Goal: Task Accomplishment & Management: Use online tool/utility

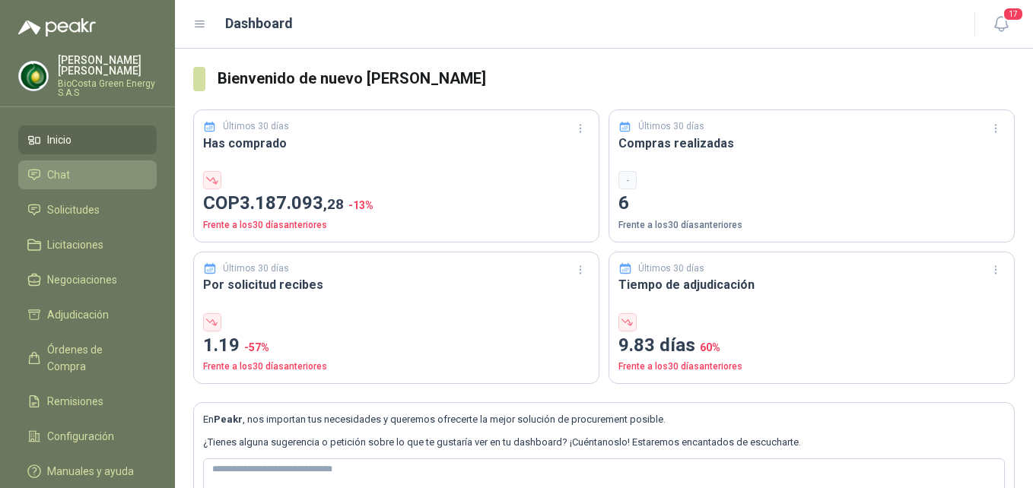
click at [81, 177] on li "Chat" at bounding box center [87, 175] width 120 height 17
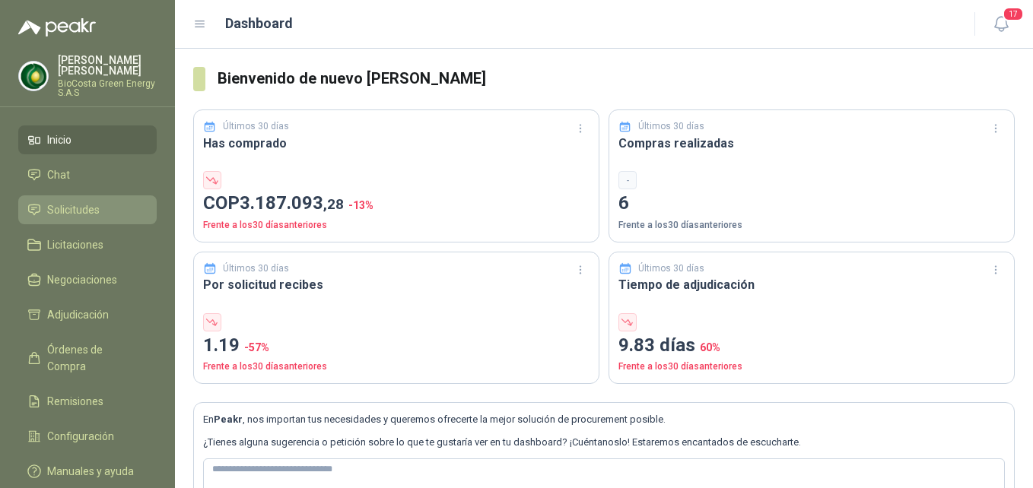
click at [73, 210] on span "Solicitudes" at bounding box center [73, 210] width 53 height 17
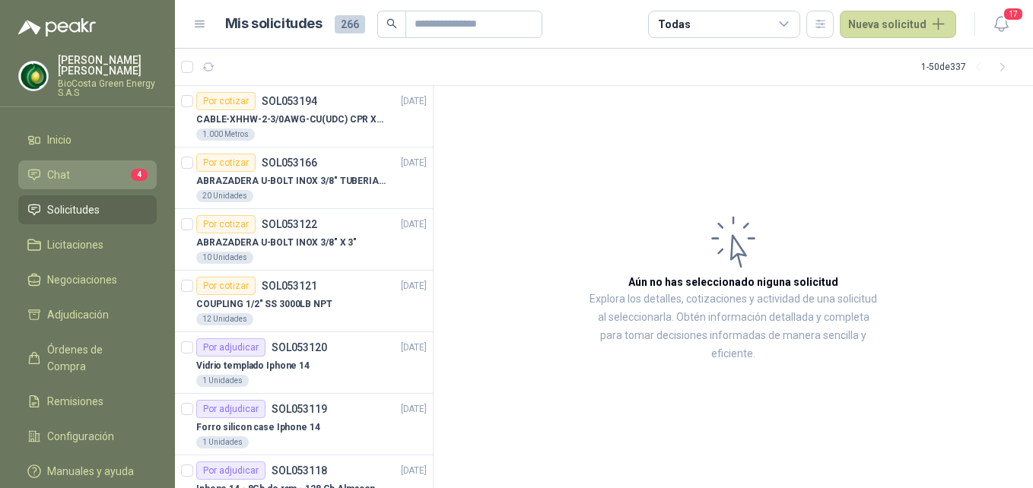
click at [107, 175] on li "Chat 4" at bounding box center [87, 175] width 120 height 17
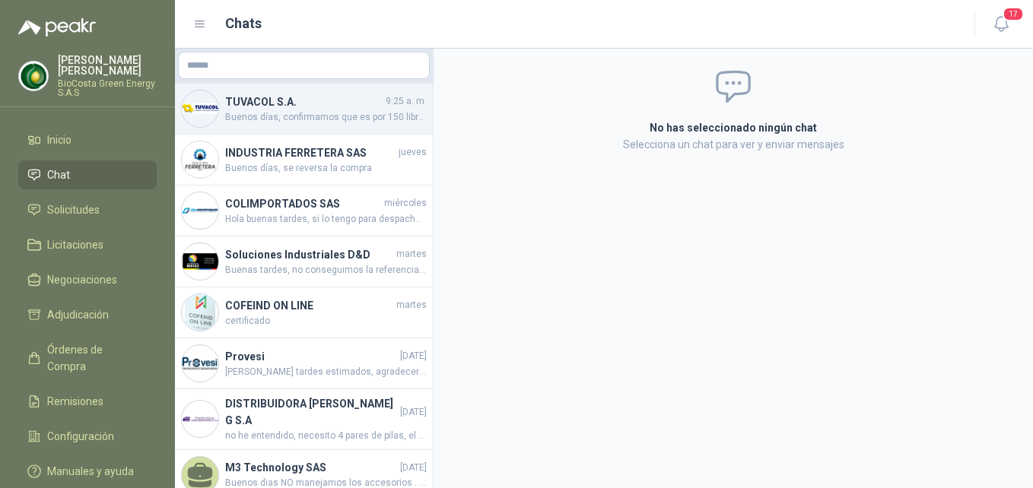
click at [310, 113] on span "Buenos días, confirmamos que es por 150 libras" at bounding box center [326, 117] width 202 height 14
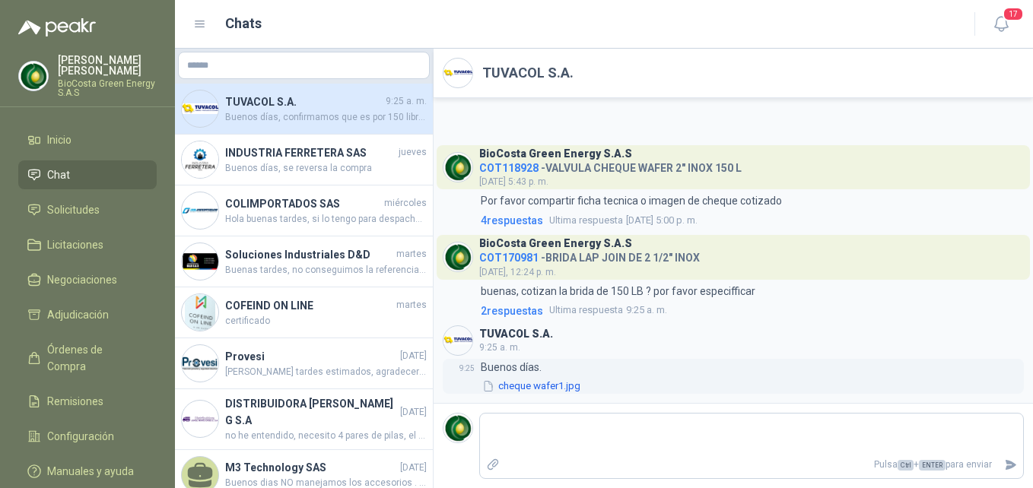
click at [549, 382] on button "cheque wafer1.jpg" at bounding box center [531, 387] width 101 height 16
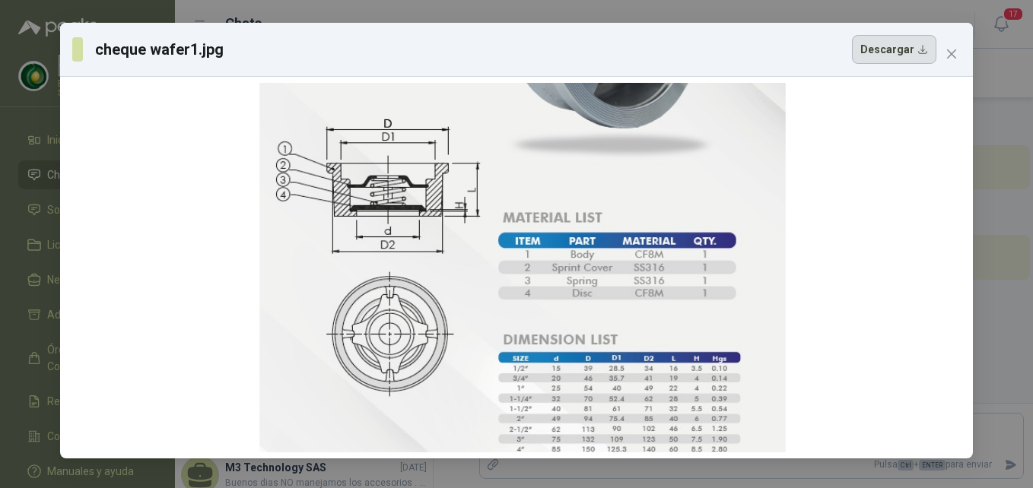
drag, startPoint x: 627, startPoint y: 288, endPoint x: 920, endPoint y: 49, distance: 378.0
click at [660, 171] on div at bounding box center [522, 184] width 526 height 555
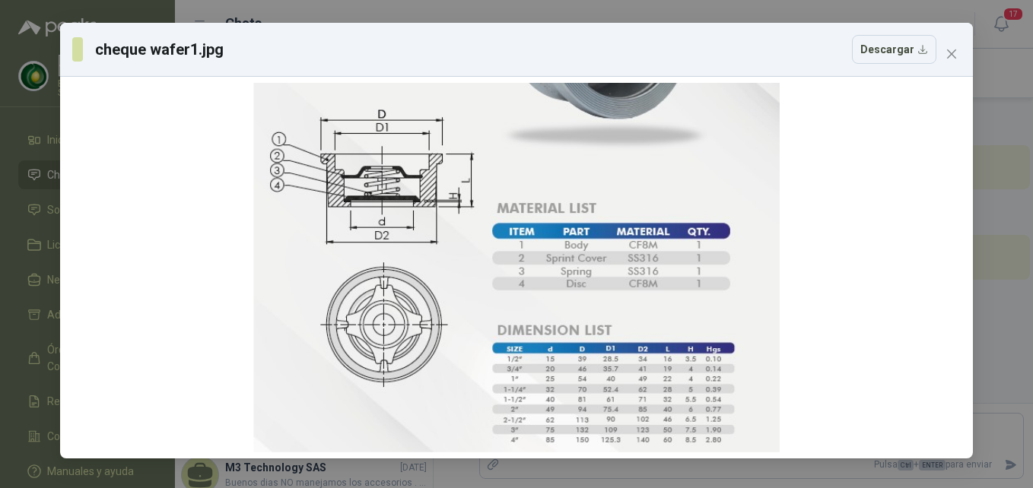
click at [947, 62] on button "Close" at bounding box center [952, 54] width 24 height 24
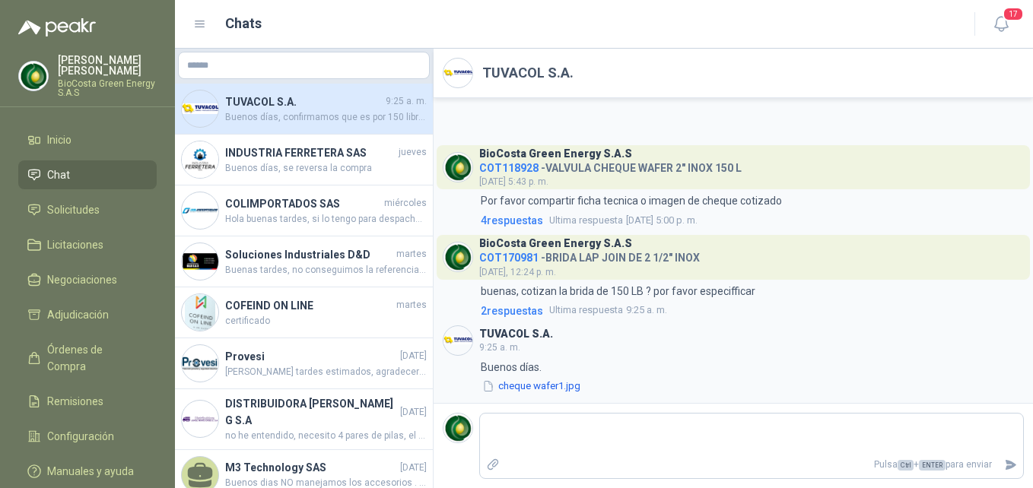
click at [368, 98] on h4 "TUVACOL S.A." at bounding box center [304, 102] width 158 height 17
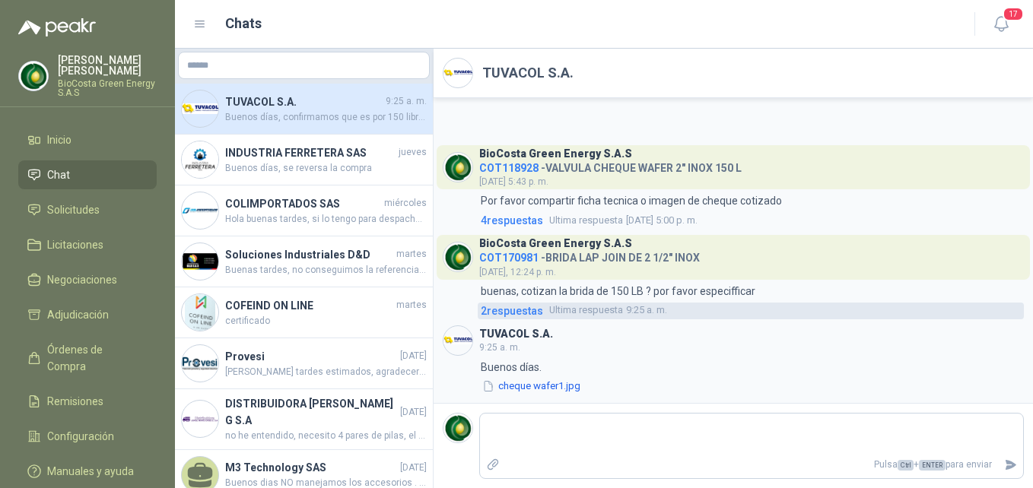
click at [525, 314] on span "2 respuesta s" at bounding box center [512, 311] width 62 height 17
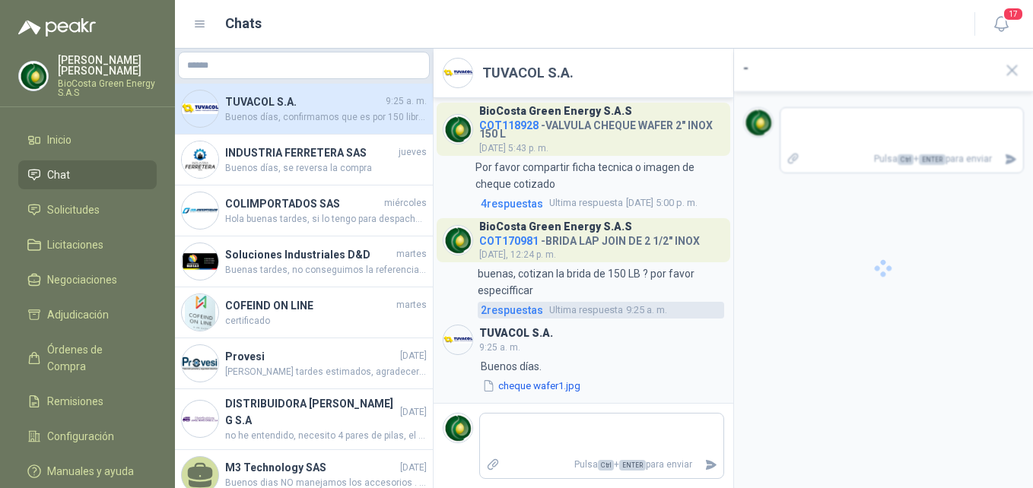
scroll to position [21, 0]
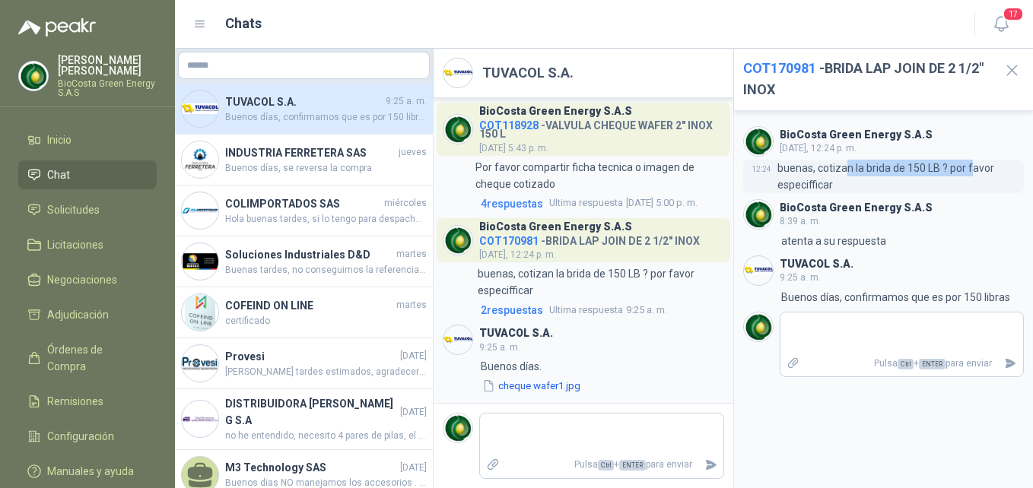
drag, startPoint x: 845, startPoint y: 162, endPoint x: 972, endPoint y: 170, distance: 126.5
click at [972, 170] on p "buenas, cotizan la brida de 150 LB ? por favor especifficar" at bounding box center [901, 176] width 247 height 33
drag, startPoint x: 825, startPoint y: 238, endPoint x: 878, endPoint y: 238, distance: 53.3
click at [878, 238] on p "atenta a su respuesta" at bounding box center [833, 241] width 105 height 17
click at [86, 175] on li "Chat" at bounding box center [87, 175] width 120 height 17
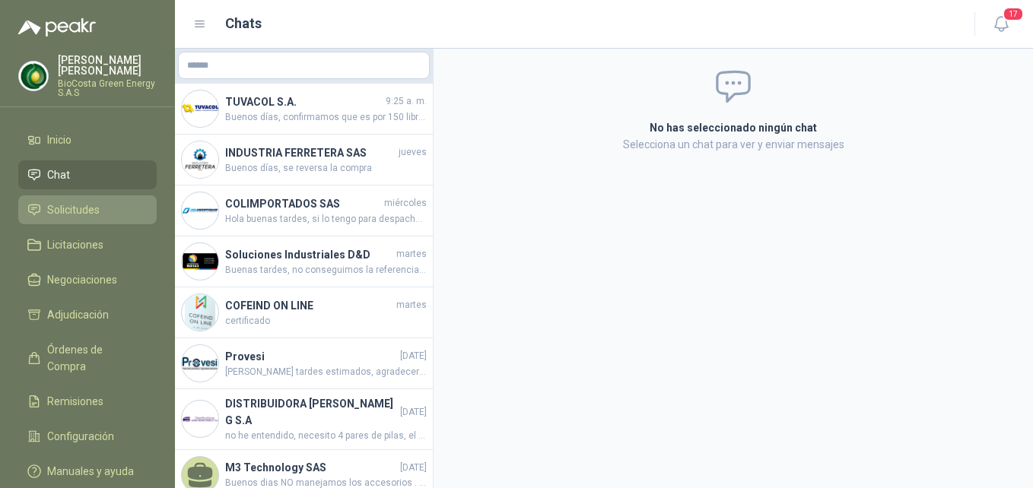
click at [93, 219] on link "Solicitudes" at bounding box center [87, 210] width 138 height 29
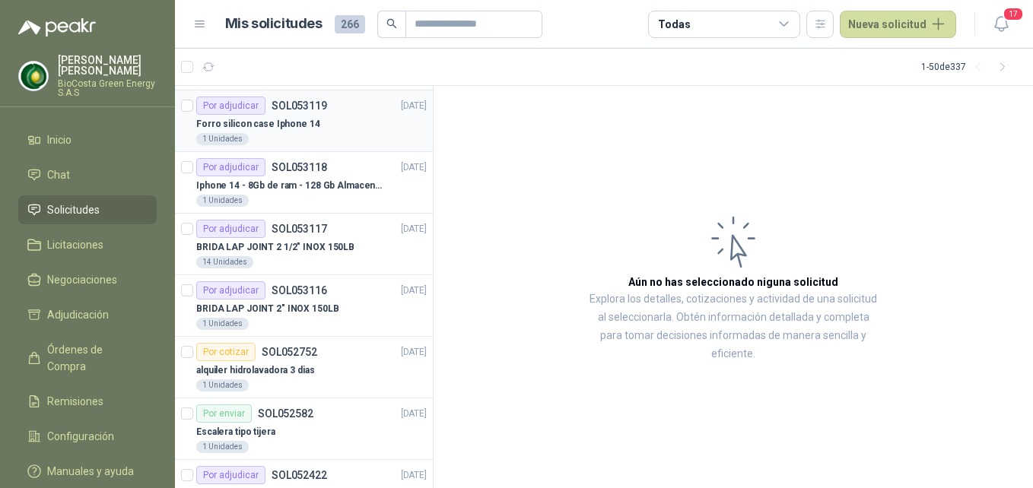
scroll to position [304, 0]
click at [310, 293] on p "SOL053116" at bounding box center [300, 290] width 56 height 11
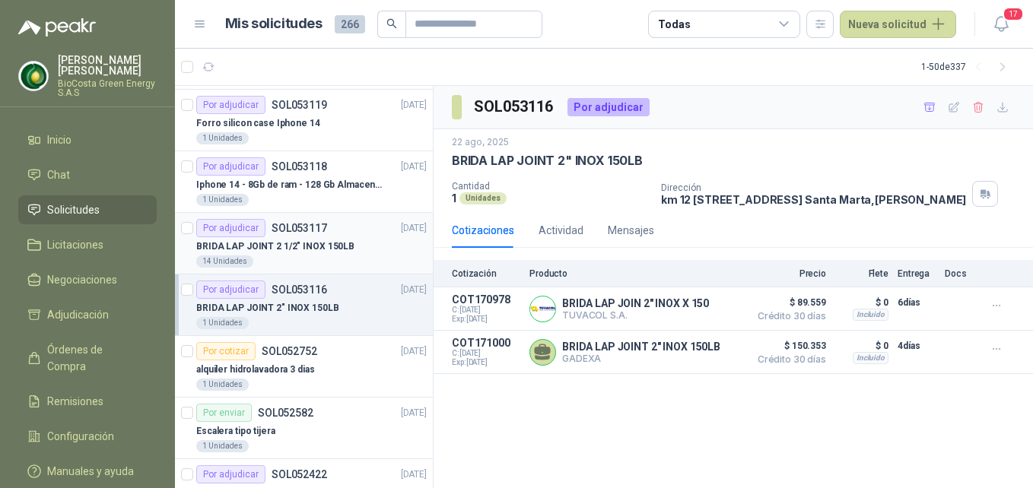
click at [318, 247] on p "BRIDA LAP JOINT 2 1/2" INOX 150LB" at bounding box center [275, 247] width 158 height 14
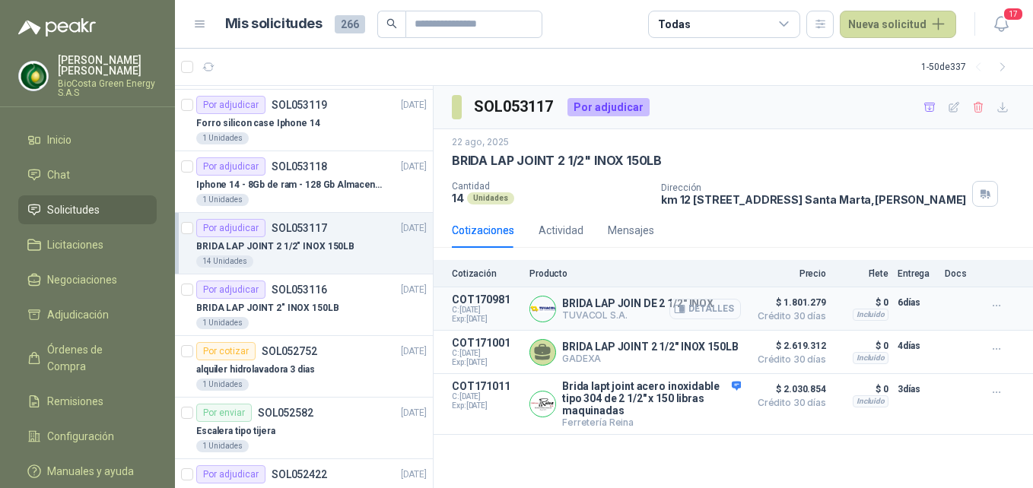
click at [705, 320] on button "Detalles" at bounding box center [706, 309] width 72 height 21
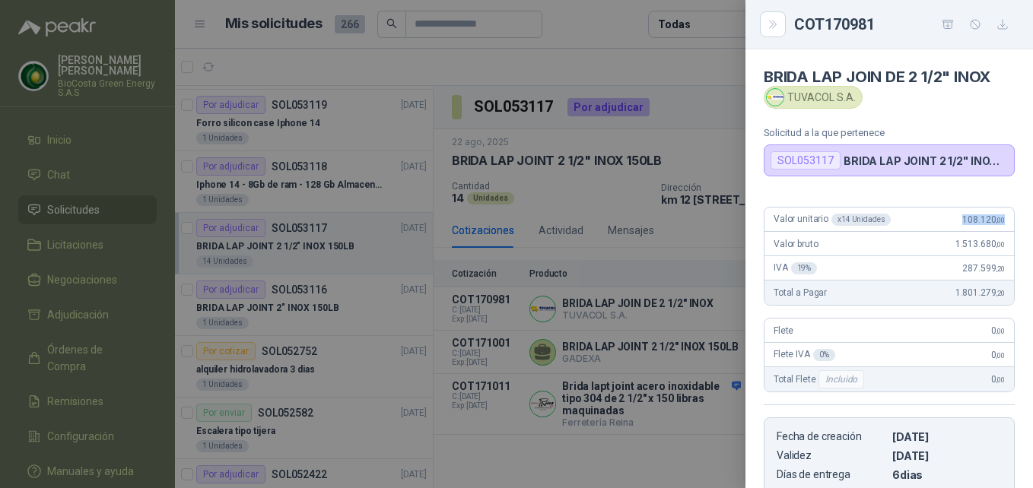
drag, startPoint x: 940, startPoint y: 223, endPoint x: 999, endPoint y: 222, distance: 59.4
click at [999, 222] on div "Valor unitario x 14 Unidades 108.120 ,00" at bounding box center [890, 220] width 250 height 24
copy span "108.120 ,00"
click at [660, 381] on div at bounding box center [516, 244] width 1033 height 488
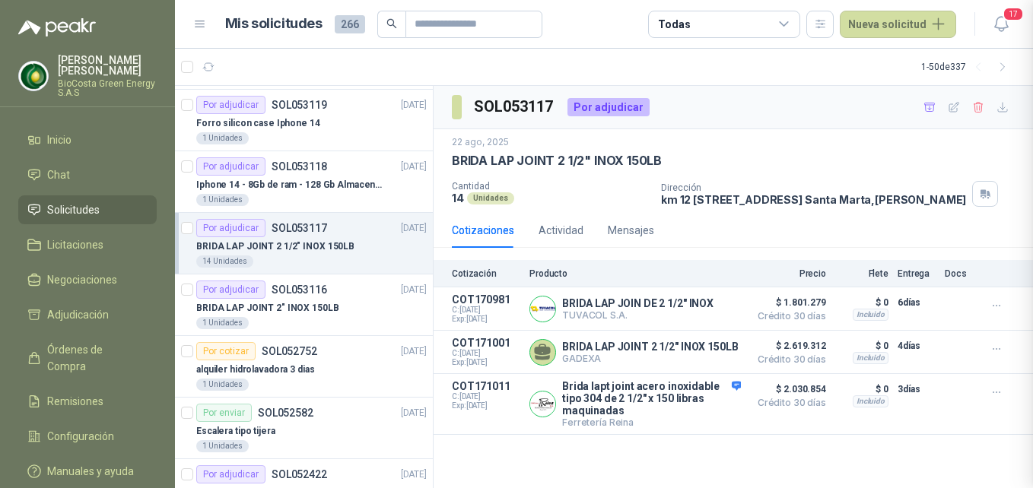
scroll to position [353, 0]
click at [307, 305] on p "BRIDA LAP JOINT 2" INOX 150LB" at bounding box center [267, 308] width 143 height 14
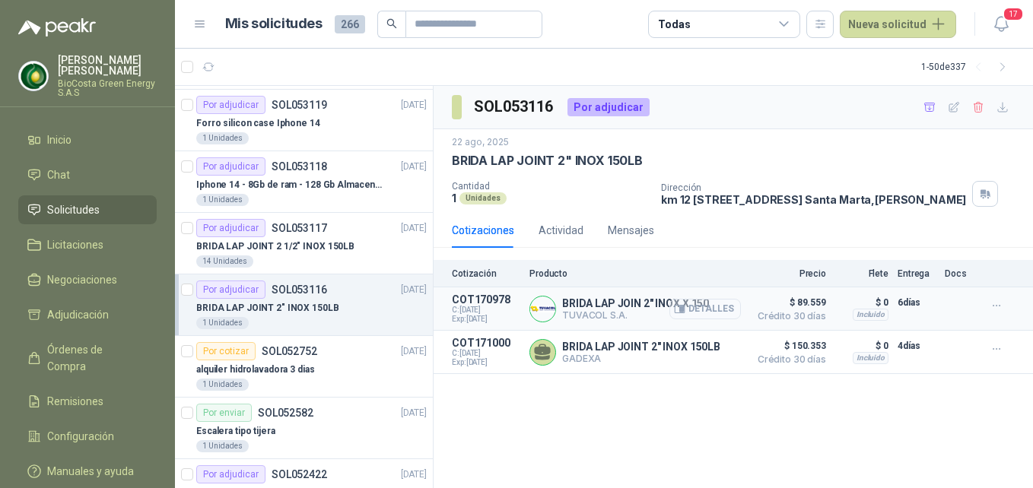
click at [692, 320] on button "Detalles" at bounding box center [706, 309] width 72 height 21
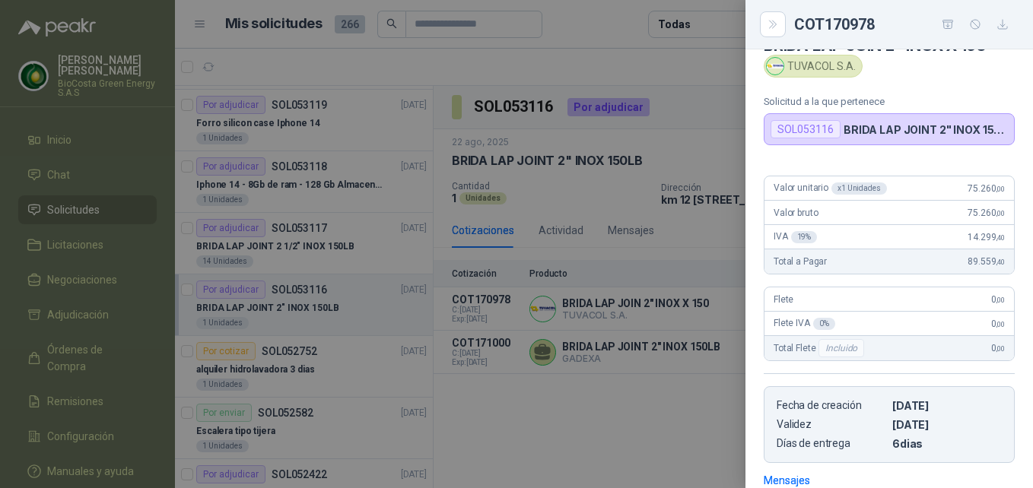
scroll to position [23, 0]
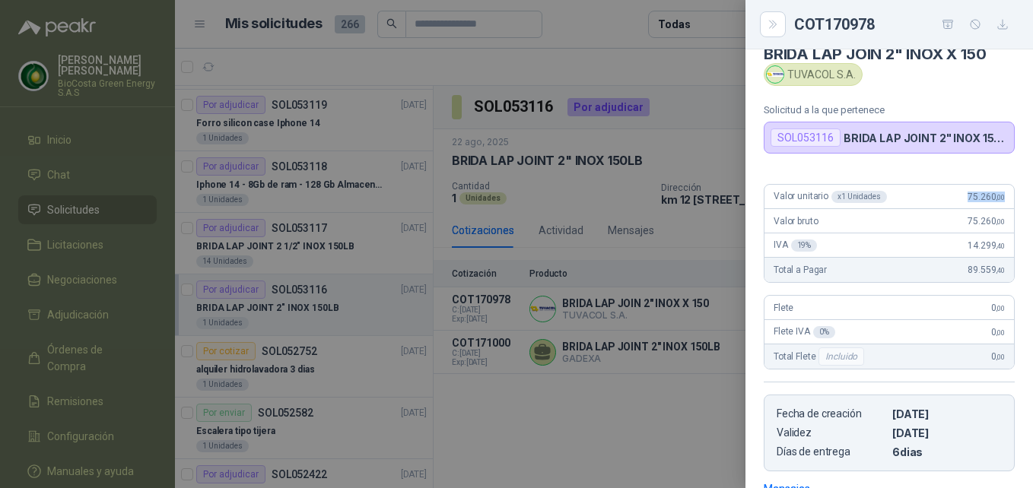
drag, startPoint x: 944, startPoint y: 204, endPoint x: 994, endPoint y: 199, distance: 51.2
click at [994, 199] on div "Valor unitario x 1 Unidades 75.260 ,00" at bounding box center [890, 197] width 250 height 24
copy span "75.260 ,00"
click at [505, 354] on div at bounding box center [516, 244] width 1033 height 488
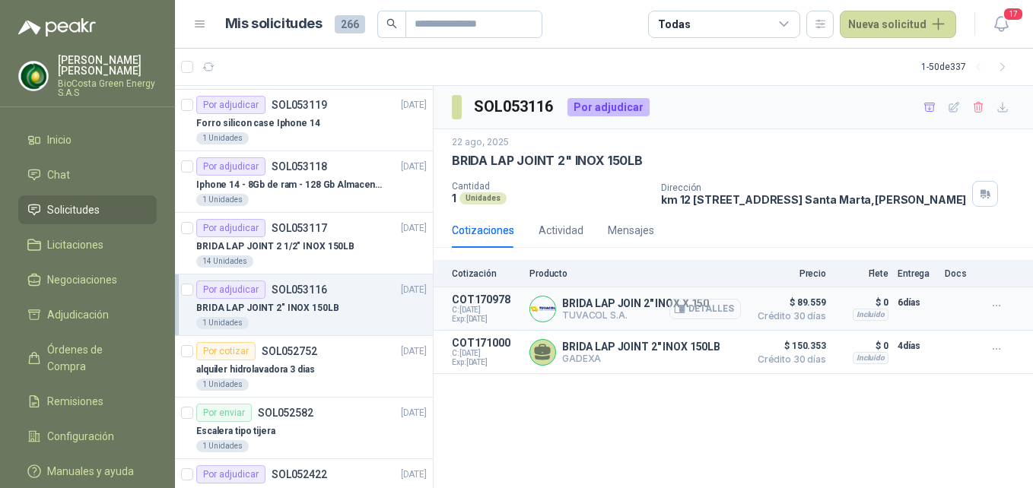
click at [689, 317] on button "Detalles" at bounding box center [706, 309] width 72 height 21
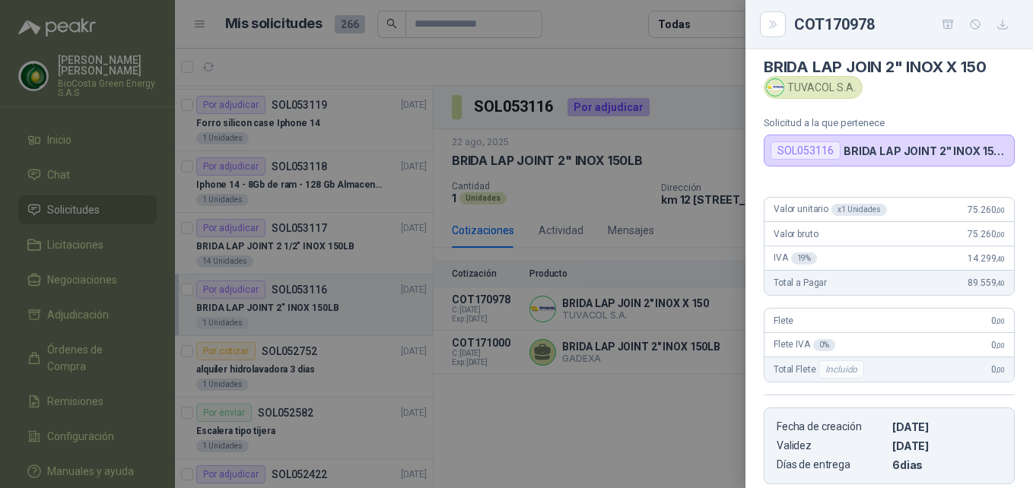
scroll to position [0, 0]
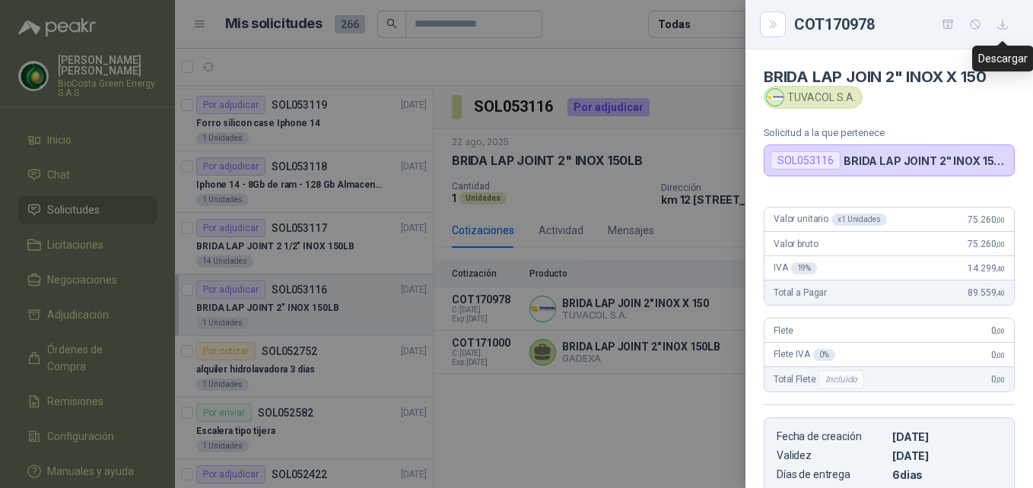
click at [1007, 26] on icon "button" at bounding box center [1003, 24] width 13 height 13
click at [318, 247] on div at bounding box center [516, 244] width 1033 height 488
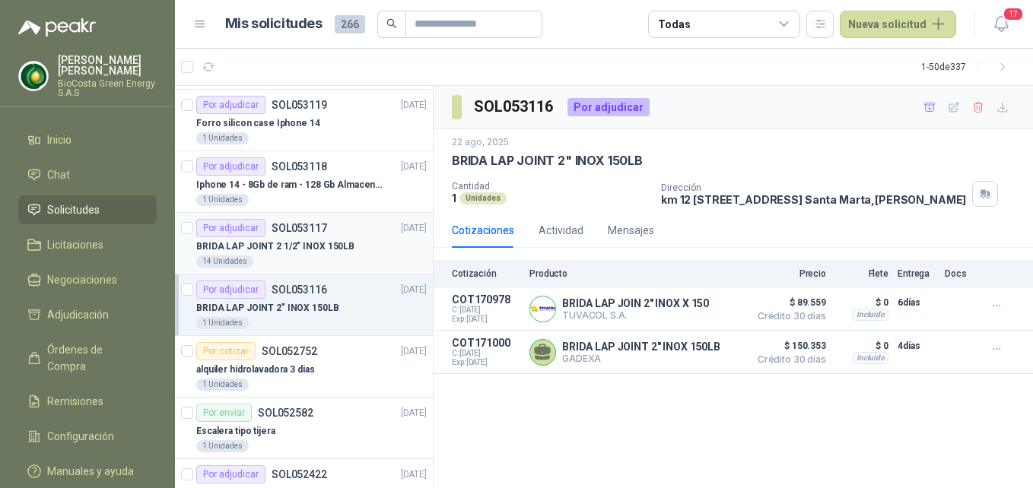
click at [307, 238] on div "BRIDA LAP JOINT 2 1/2" INOX 150LB" at bounding box center [311, 246] width 231 height 18
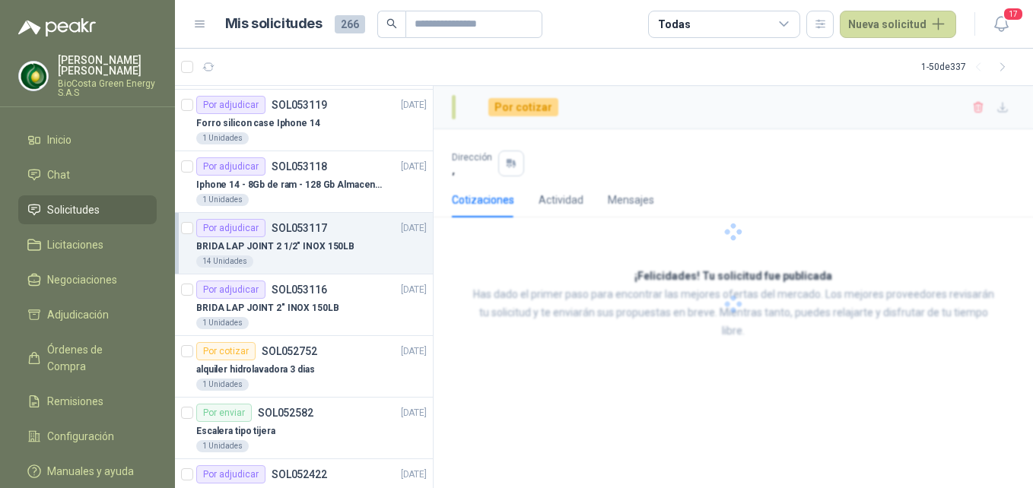
click at [331, 249] on p "BRIDA LAP JOINT 2 1/2" INOX 150LB" at bounding box center [275, 247] width 158 height 14
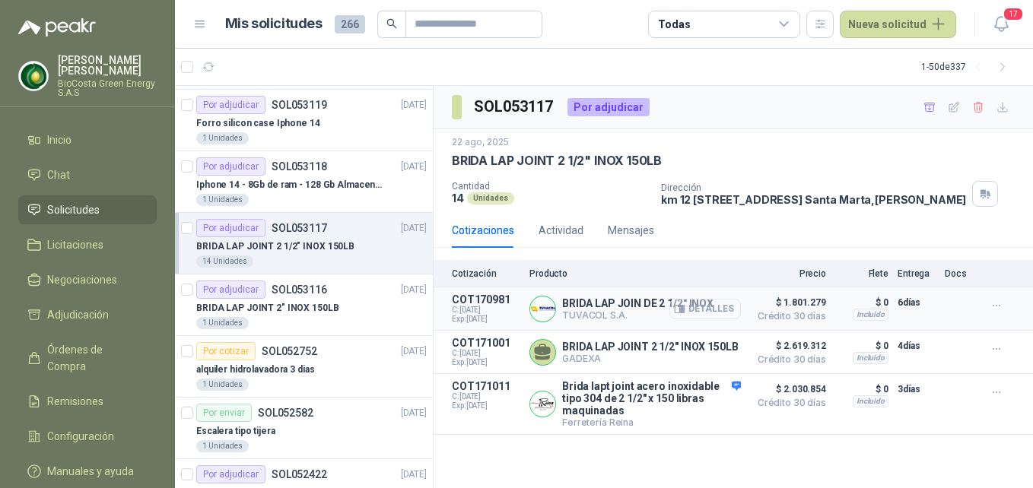
click at [689, 320] on button "Detalles" at bounding box center [706, 309] width 72 height 21
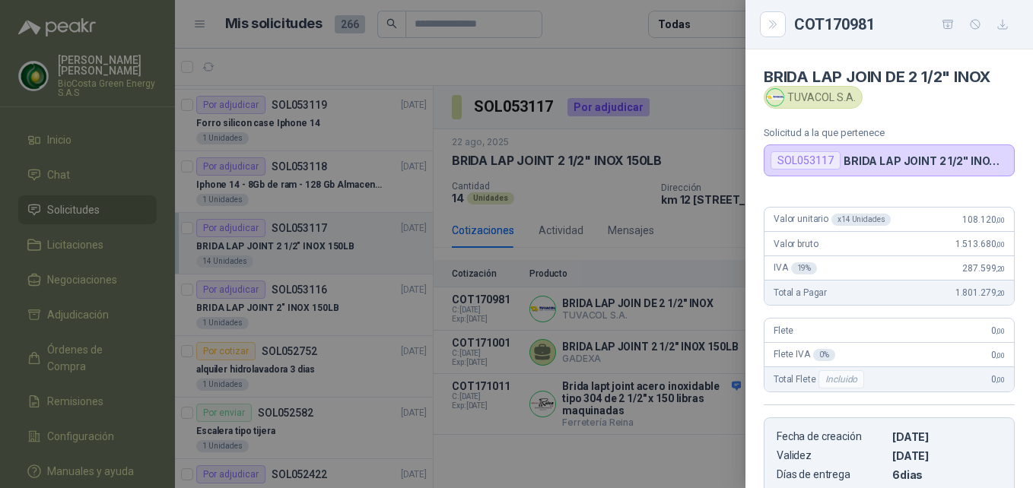
scroll to position [345, 0]
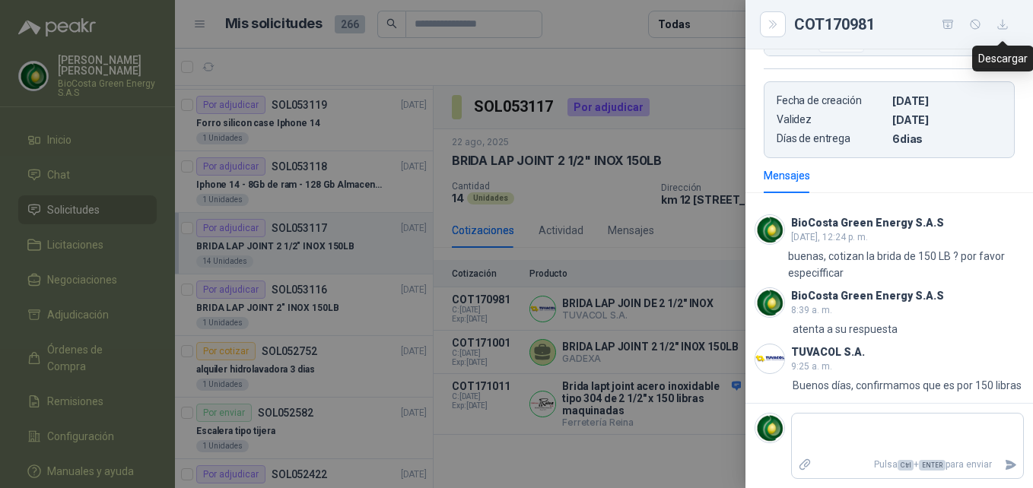
click at [1004, 24] on icon "button" at bounding box center [1003, 24] width 13 height 13
click at [363, 167] on div at bounding box center [516, 244] width 1033 height 488
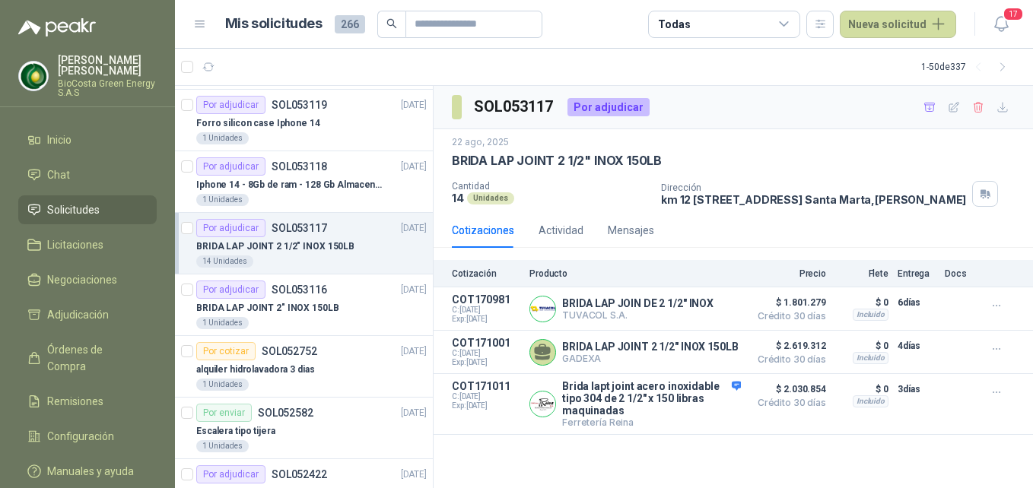
click at [341, 255] on div "BRIDA LAP JOINT 2 1/2" INOX 150LB" at bounding box center [311, 246] width 231 height 18
click at [996, 313] on icon "button" at bounding box center [997, 306] width 13 height 13
click at [932, 257] on button "Añadir" at bounding box center [966, 255] width 122 height 24
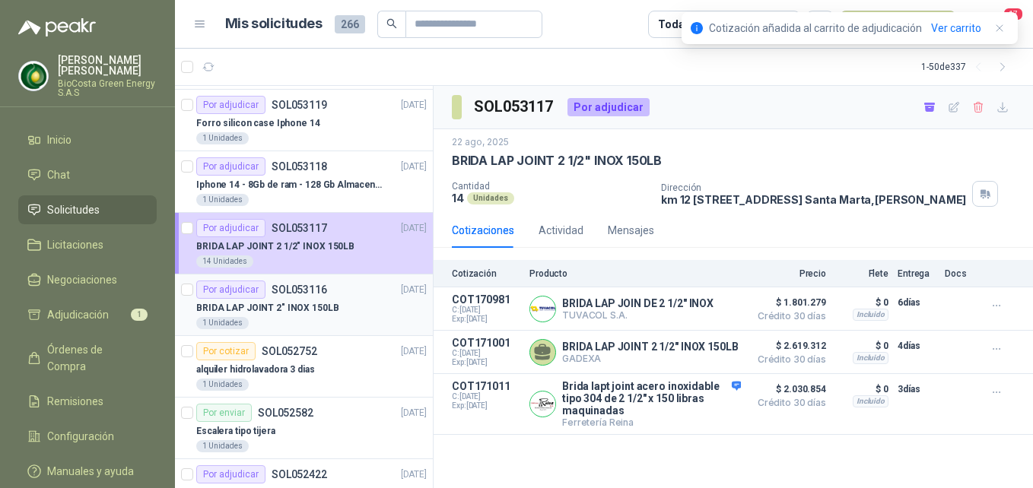
click at [321, 309] on p "BRIDA LAP JOINT 2" INOX 150LB" at bounding box center [267, 308] width 143 height 14
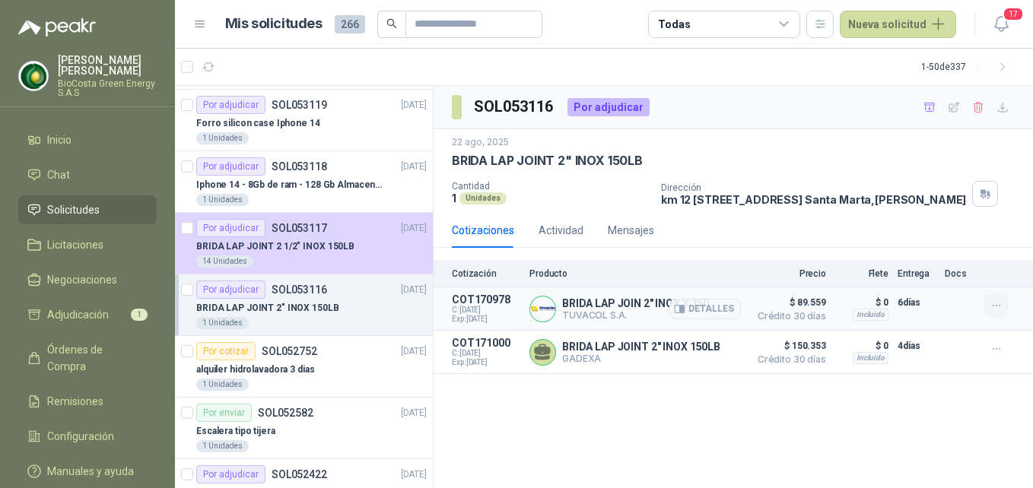
click at [1001, 313] on icon "button" at bounding box center [997, 306] width 13 height 13
click at [921, 258] on button "Añadir" at bounding box center [966, 255] width 122 height 24
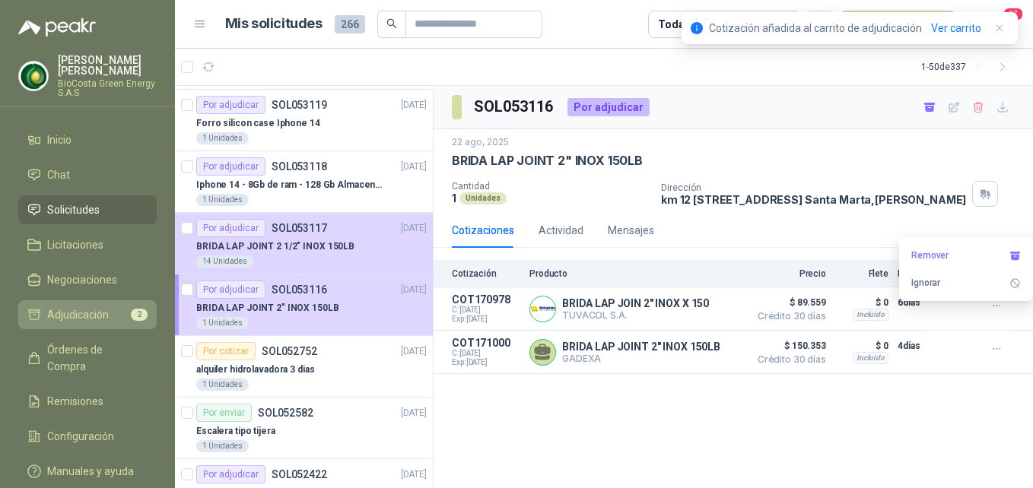
click at [91, 302] on link "Adjudicación 2" at bounding box center [87, 315] width 138 height 29
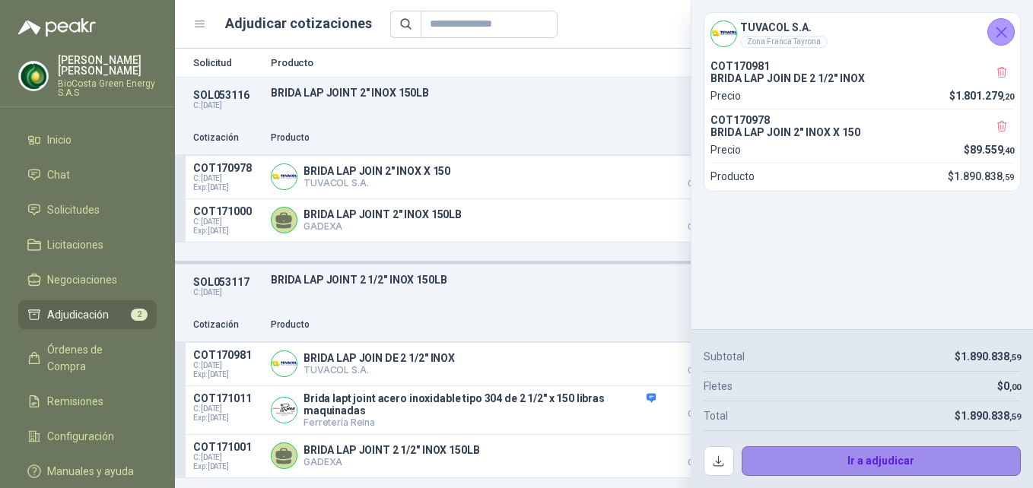
click at [871, 461] on button "Ir a adjudicar" at bounding box center [882, 462] width 280 height 30
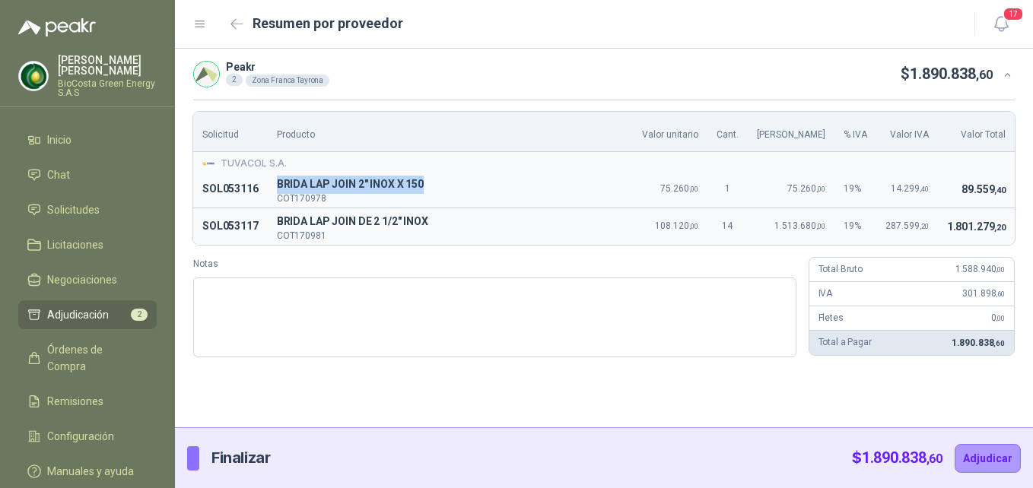
drag, startPoint x: 279, startPoint y: 183, endPoint x: 438, endPoint y: 191, distance: 158.4
click at [438, 191] on span "BRIDA LAP JOIN 2" INOX X 150" at bounding box center [450, 185] width 347 height 18
click at [999, 461] on button "Adjudicar" at bounding box center [988, 458] width 66 height 29
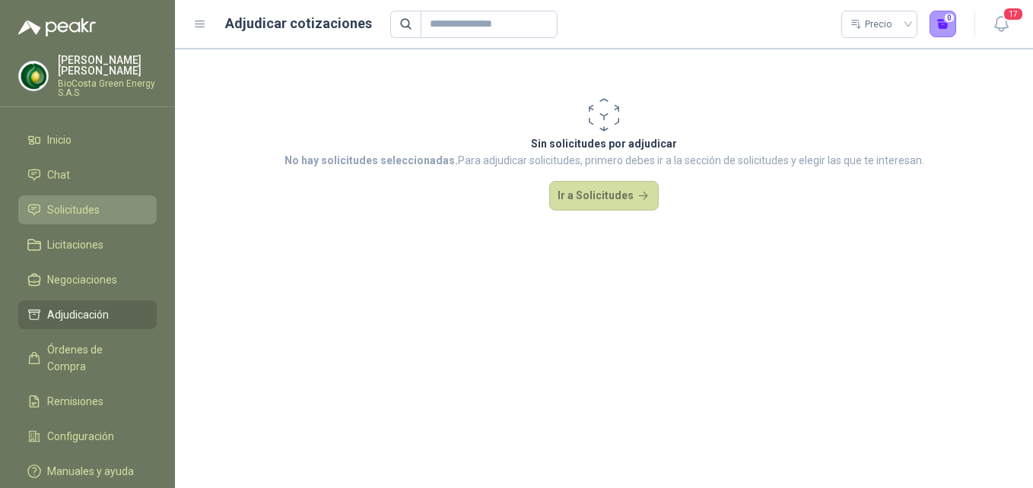
click at [129, 209] on li "Solicitudes" at bounding box center [87, 210] width 120 height 17
